Goal: Information Seeking & Learning: Understand process/instructions

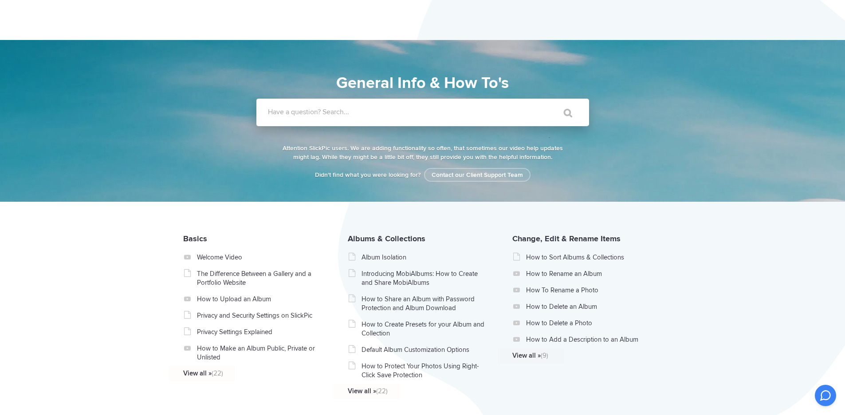
click at [335, 112] on label "Have a question? Search..." at bounding box center [434, 111] width 333 height 9
click at [335, 112] on input "Have a question? Search..." at bounding box center [405, 113] width 296 height 28
type input "store"
click at [545, 102] on input "" at bounding box center [563, 112] width 37 height 21
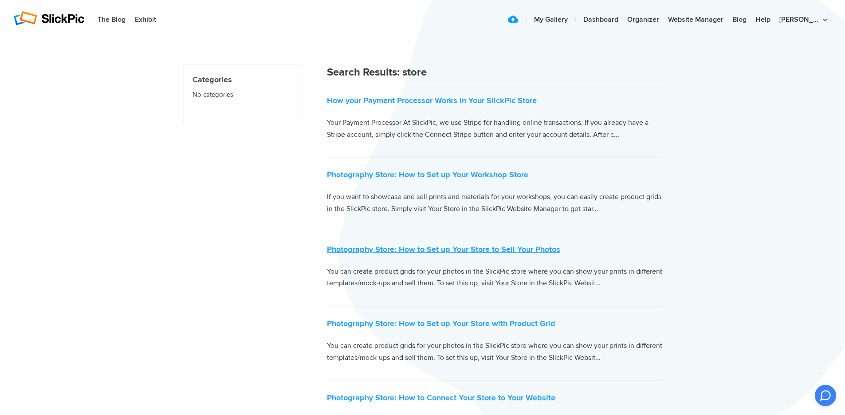
click at [486, 248] on link "Photography Store: How to Set up Your Store to Sell Your Photos" at bounding box center [443, 249] width 233 height 10
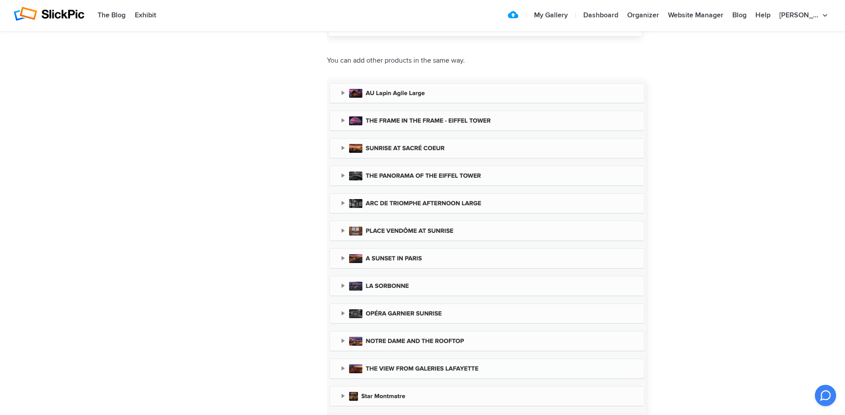
scroll to position [2982, 0]
click at [343, 94] on img at bounding box center [486, 259] width 319 height 355
click at [344, 94] on img at bounding box center [486, 259] width 319 height 355
click at [398, 94] on img at bounding box center [486, 259] width 319 height 355
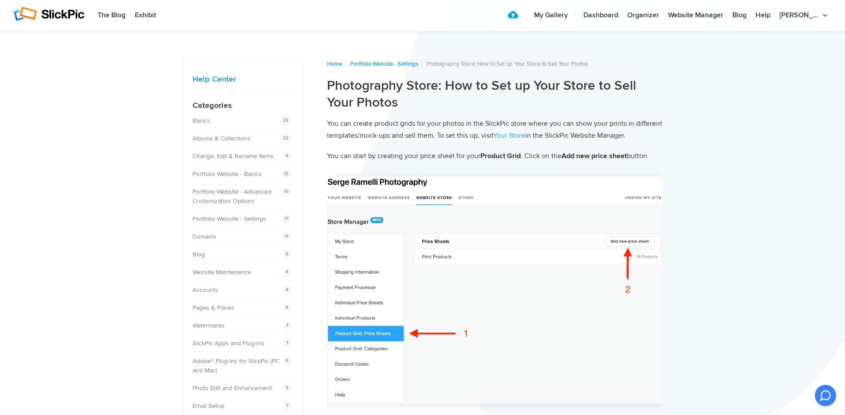
scroll to position [0, 0]
